Goal: Navigation & Orientation: Find specific page/section

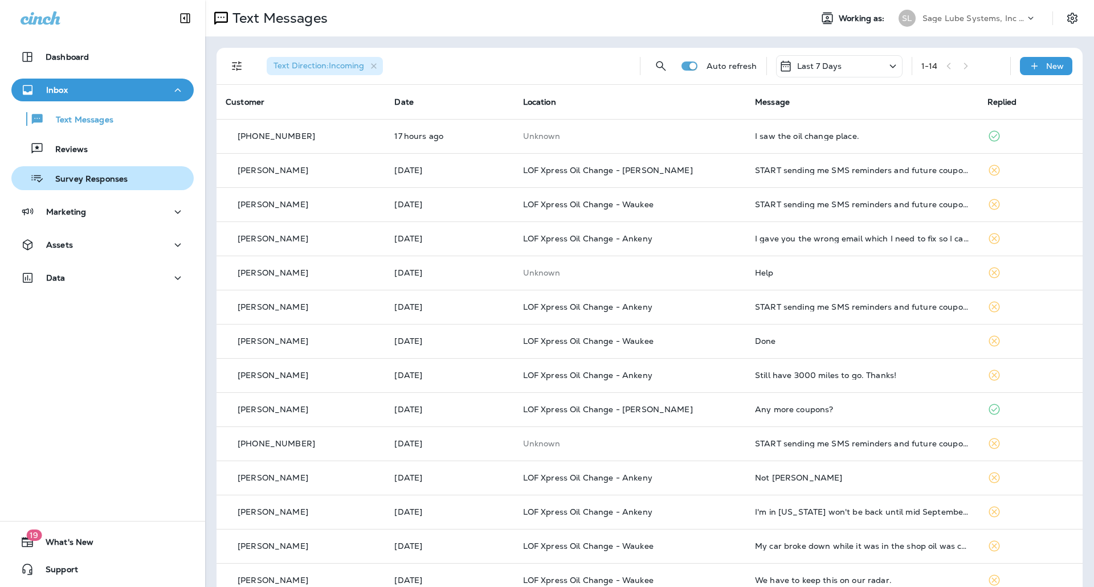
click at [113, 172] on div "Survey Responses" at bounding box center [72, 178] width 112 height 17
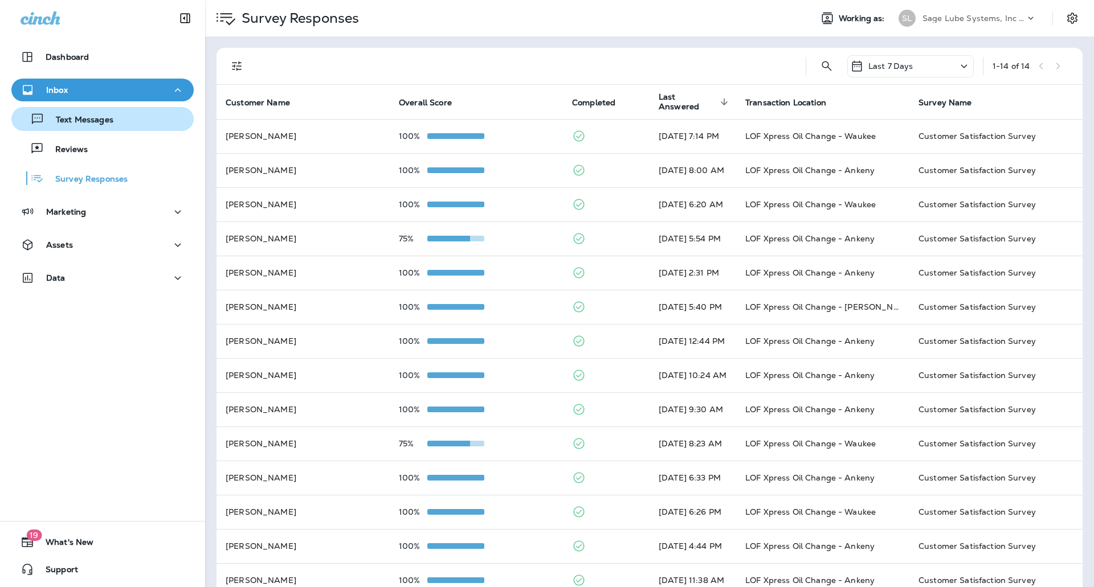
click at [105, 120] on p "Text Messages" at bounding box center [78, 120] width 69 height 11
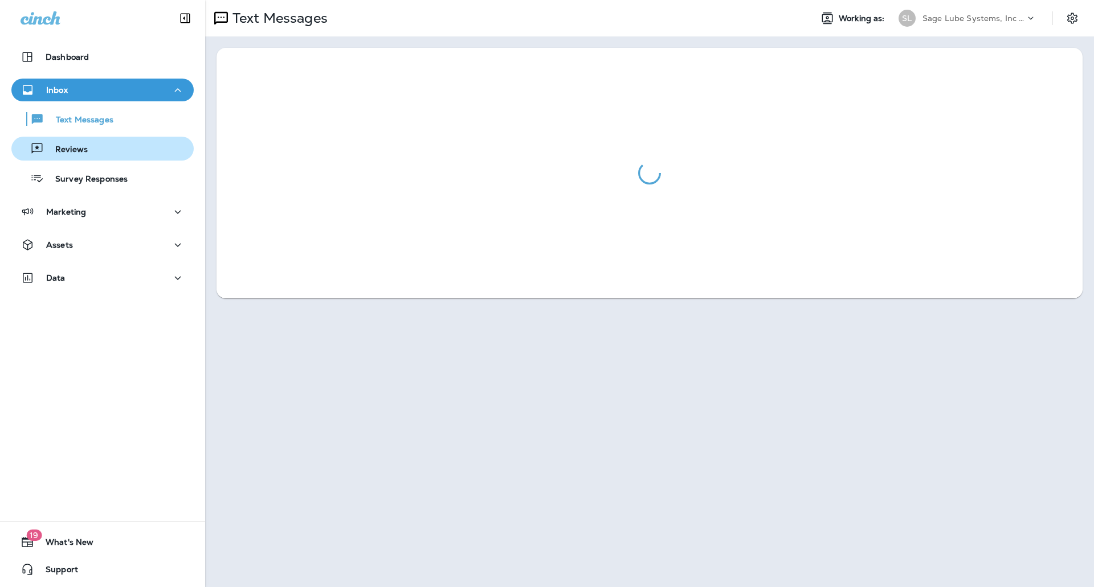
click at [86, 152] on div "Reviews" at bounding box center [102, 148] width 173 height 17
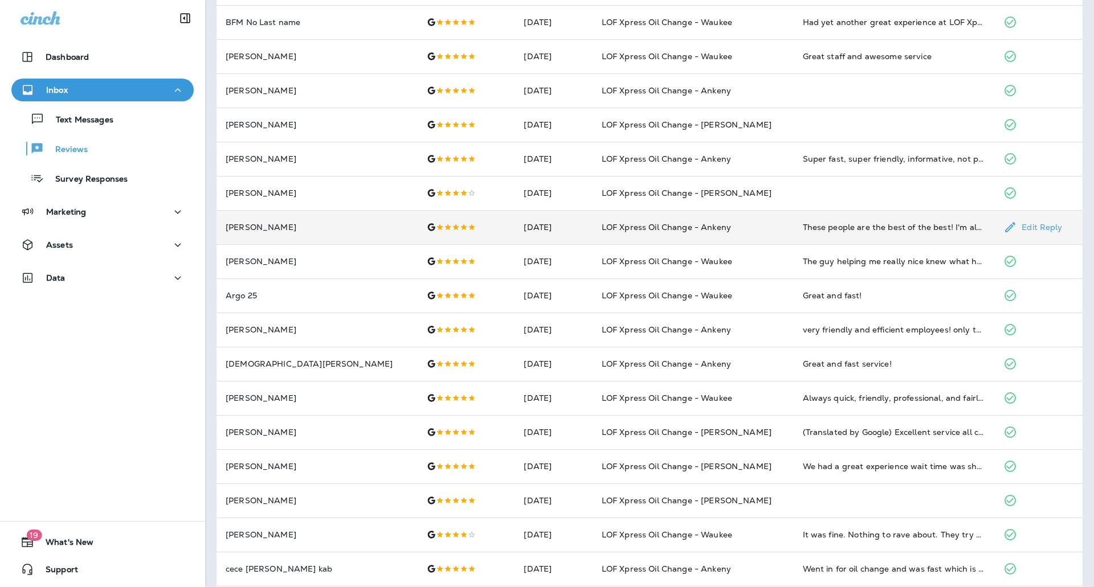
scroll to position [227, 0]
